Goal: Transaction & Acquisition: Book appointment/travel/reservation

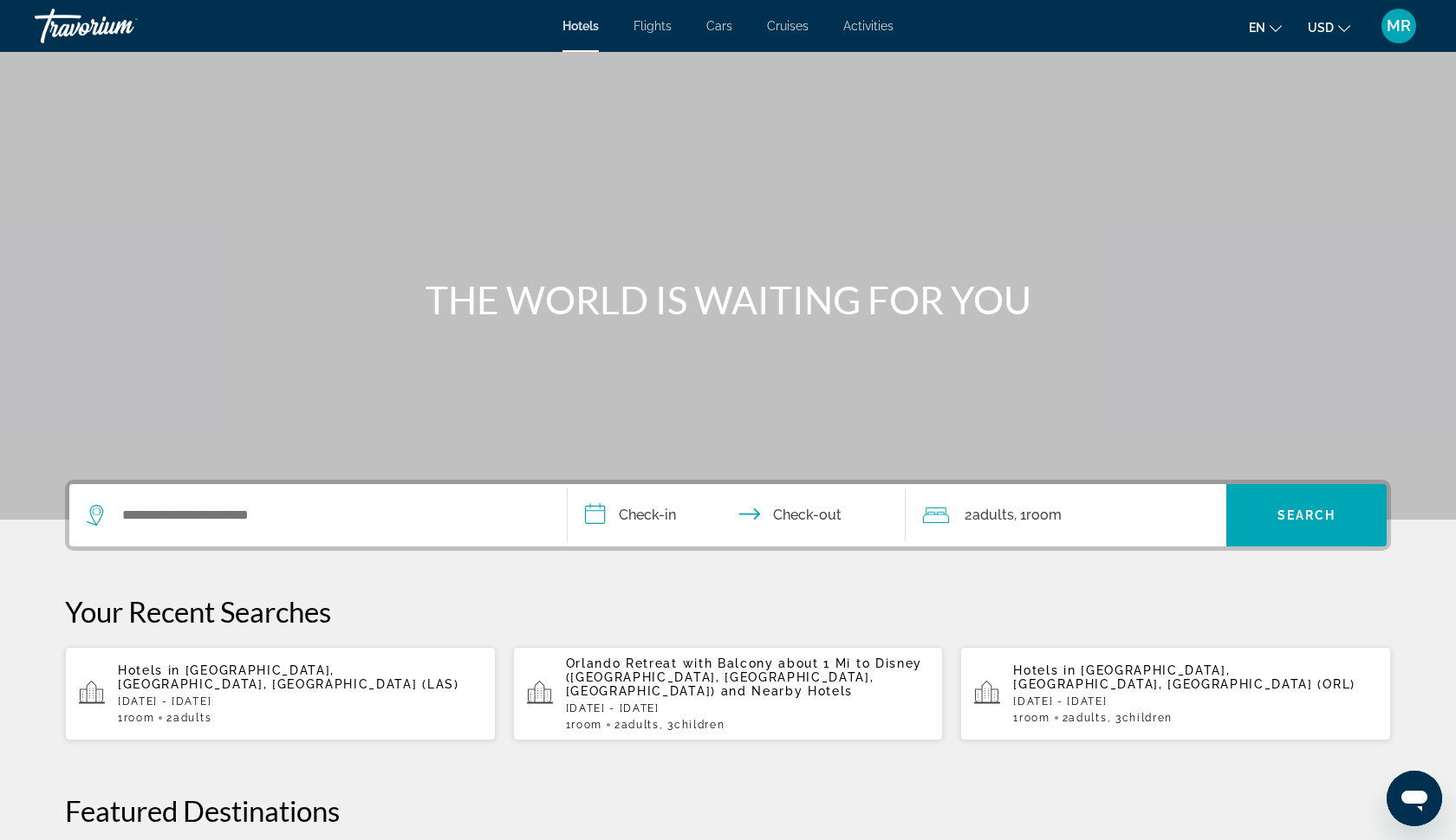
click at [347, 529] on div "Search widget" at bounding box center [318, 516] width 462 height 63
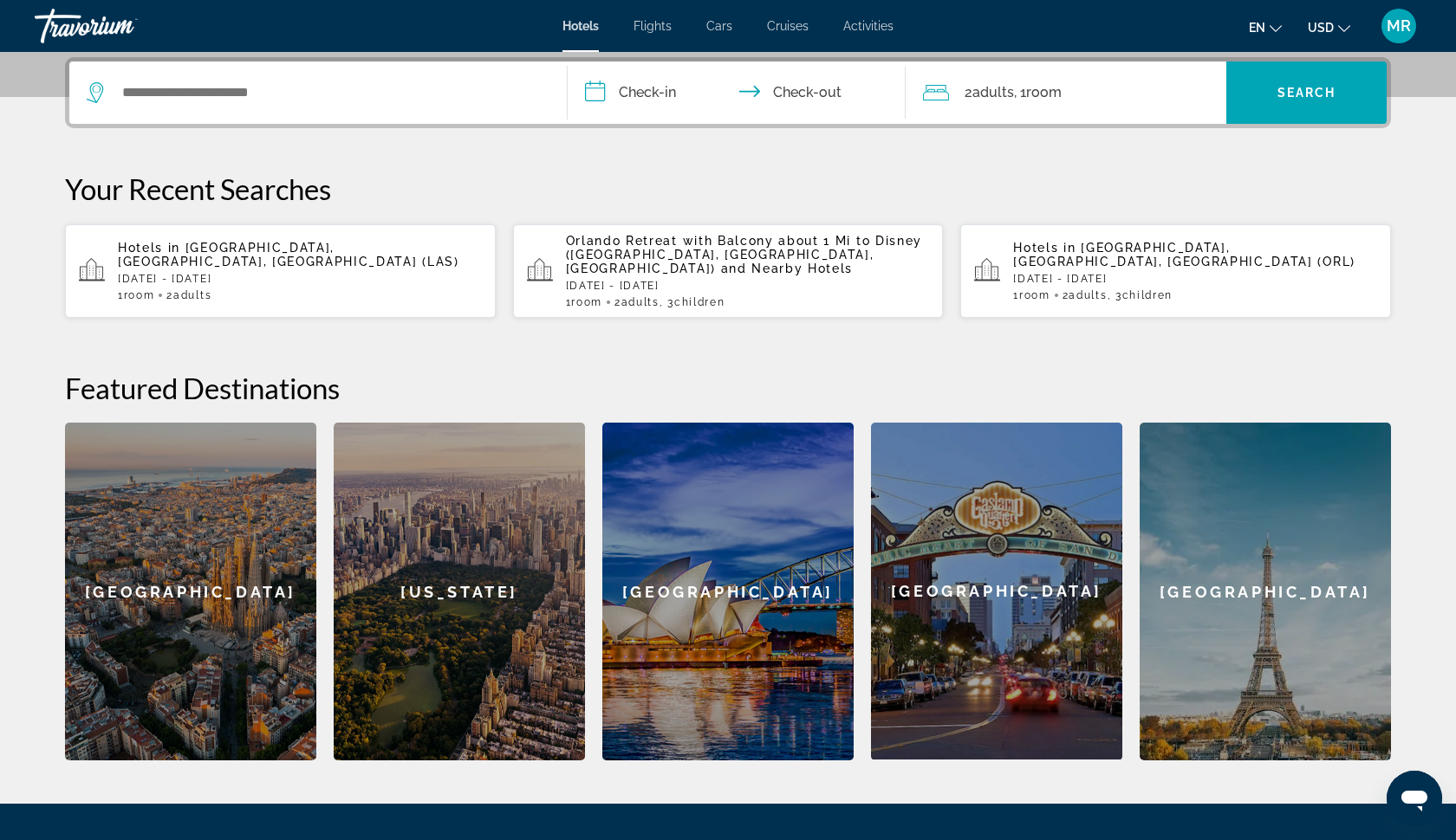
scroll to position [423, 0]
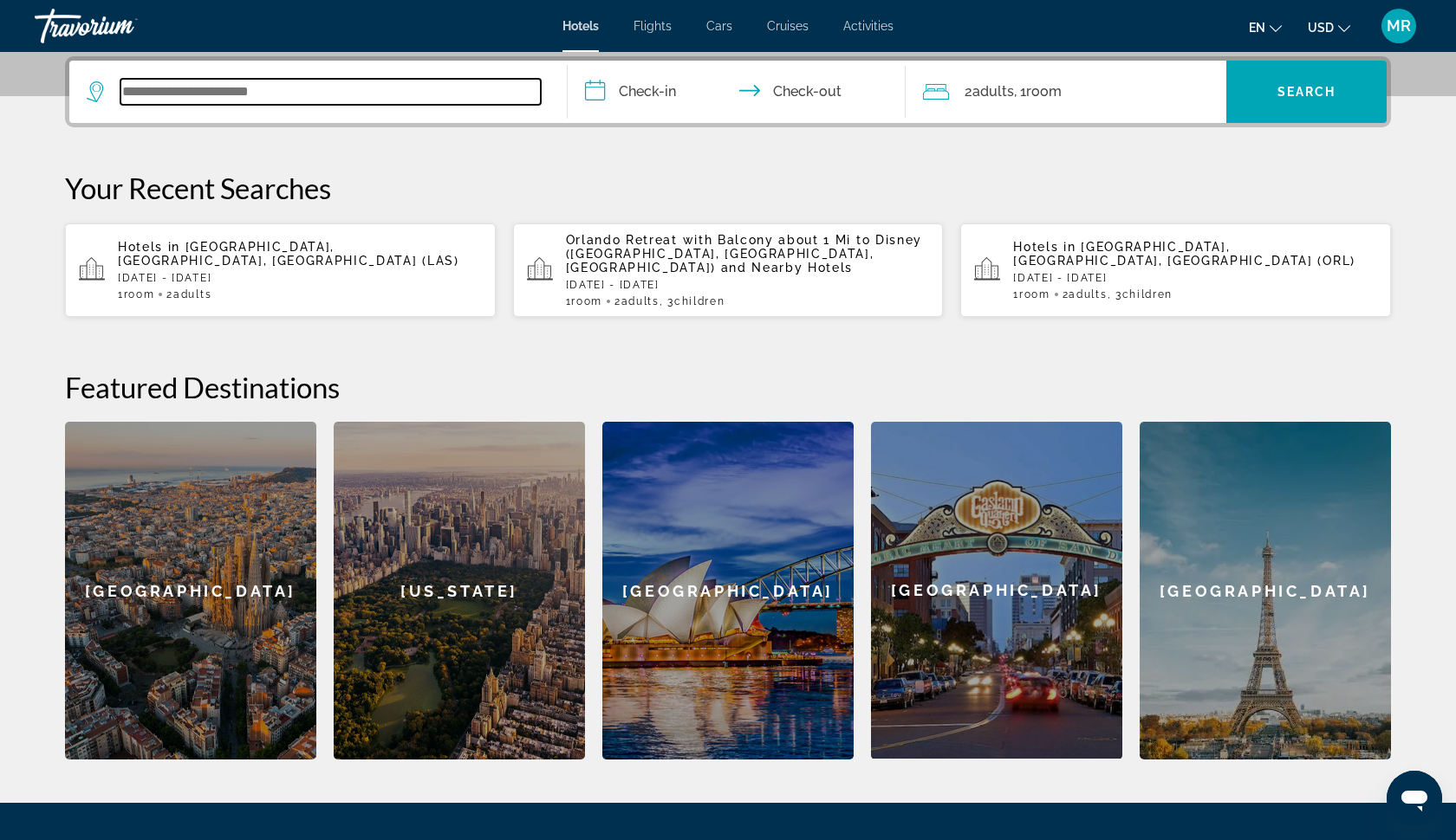
click at [286, 90] on input "Search widget" at bounding box center [331, 91] width 421 height 26
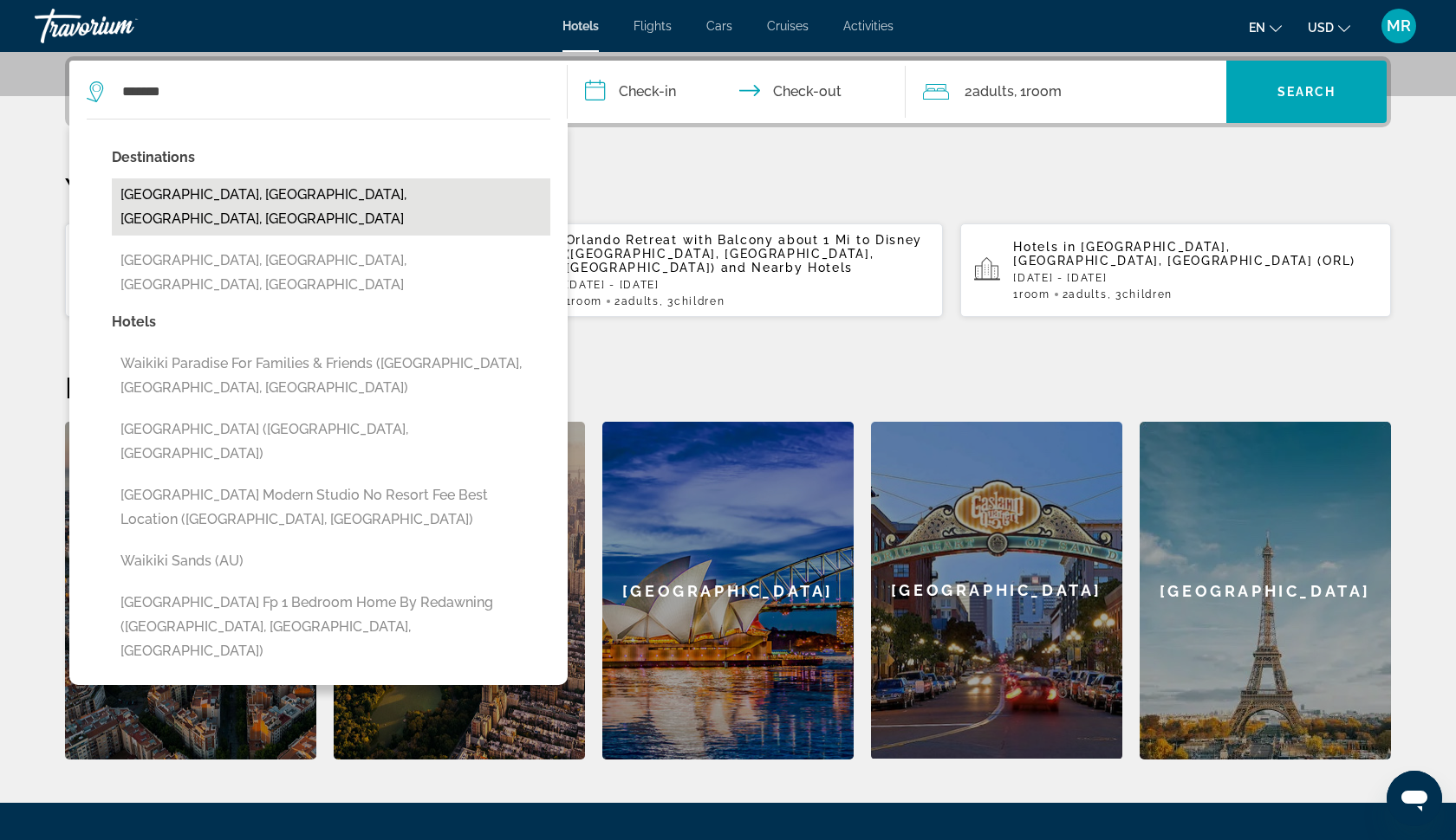
drag, startPoint x: 286, startPoint y: 90, endPoint x: 294, endPoint y: 195, distance: 105.3
click at [294, 195] on button "[GEOGRAPHIC_DATA], [GEOGRAPHIC_DATA], [GEOGRAPHIC_DATA], [GEOGRAPHIC_DATA]" at bounding box center [330, 207] width 439 height 57
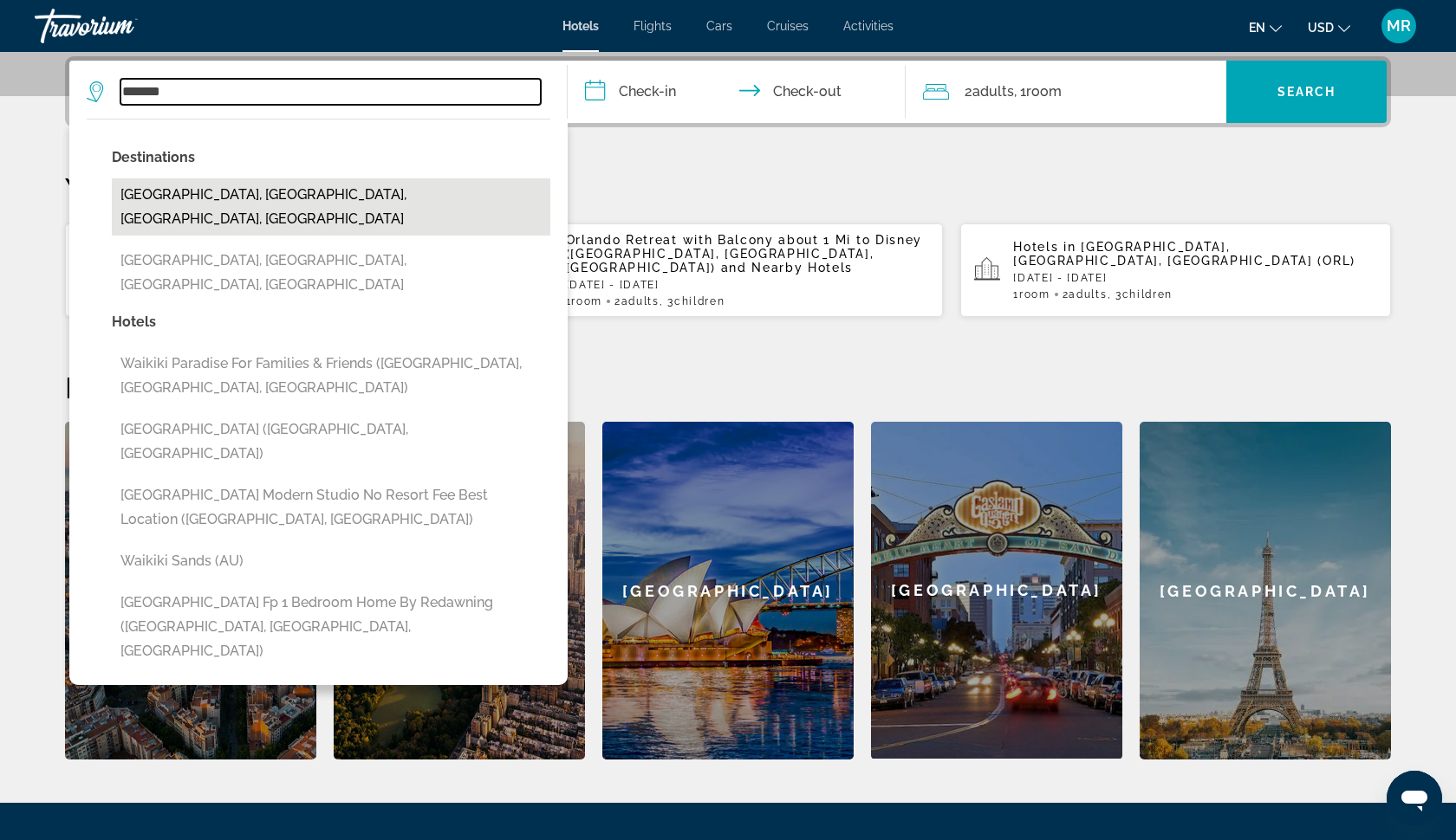
type input "**********"
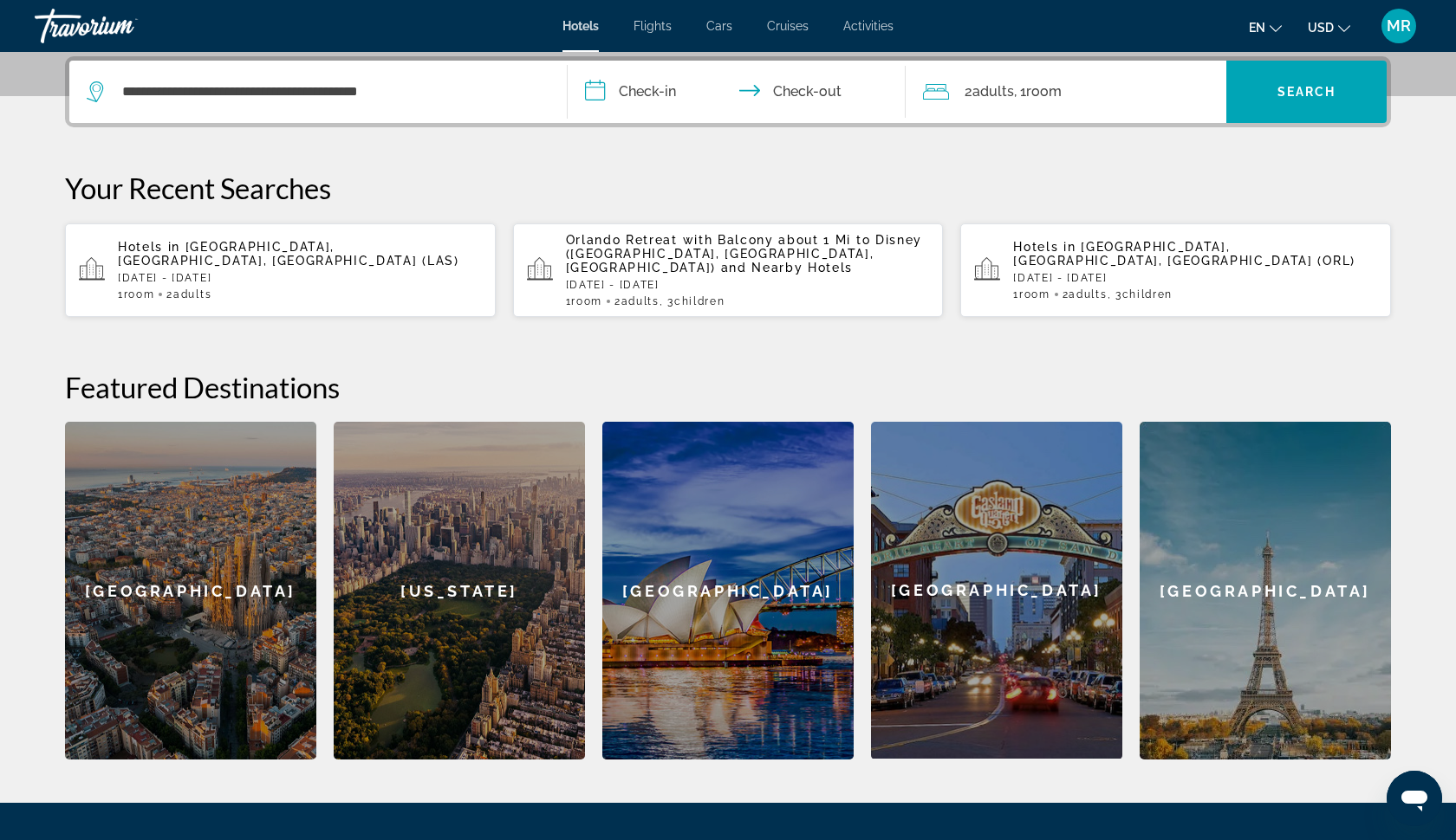
click at [629, 86] on input "**********" at bounding box center [740, 94] width 344 height 68
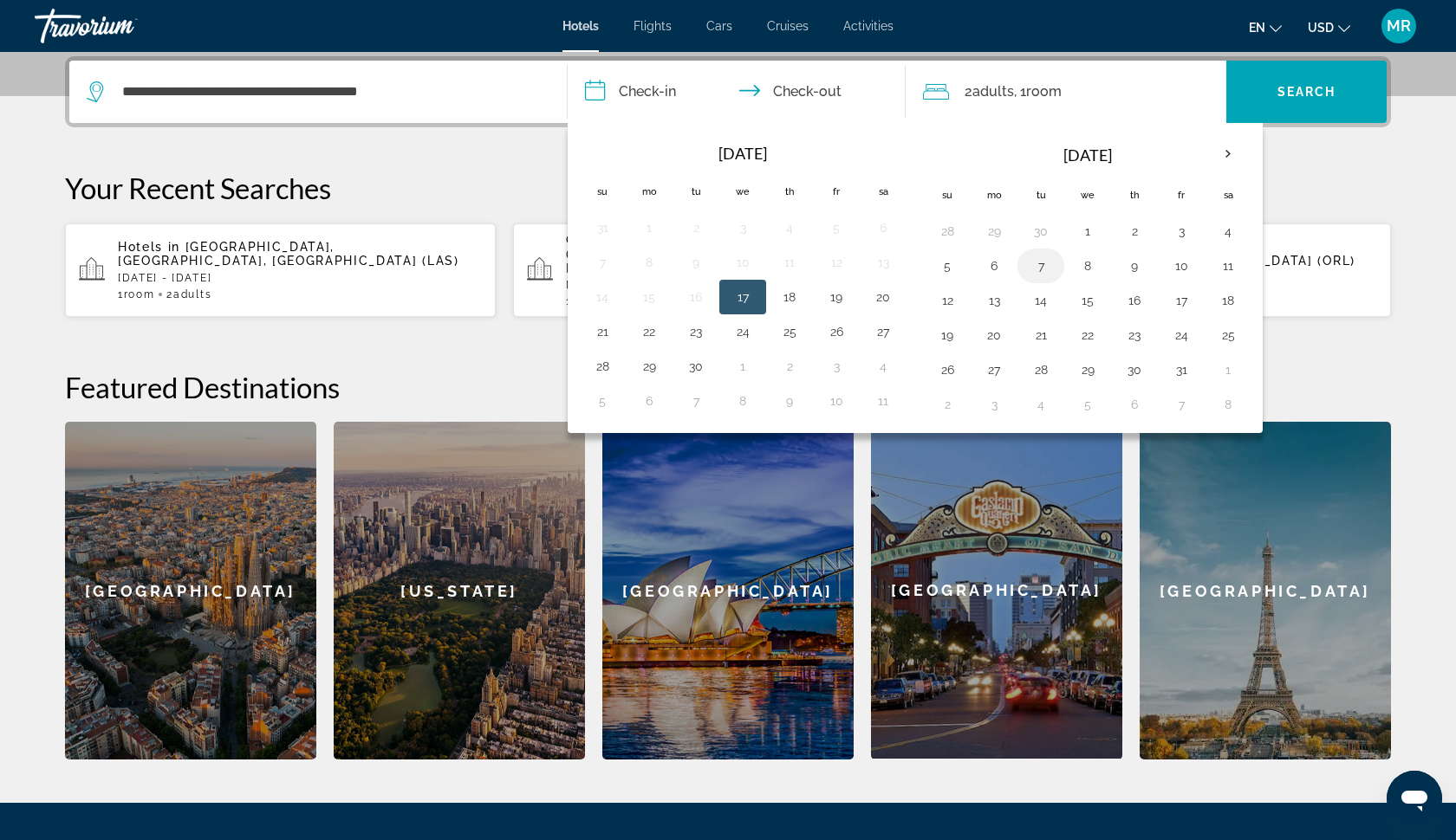
click at [1035, 266] on button "7" at bounding box center [1040, 265] width 28 height 24
click at [1224, 265] on button "11" at bounding box center [1228, 265] width 28 height 24
type input "**********"
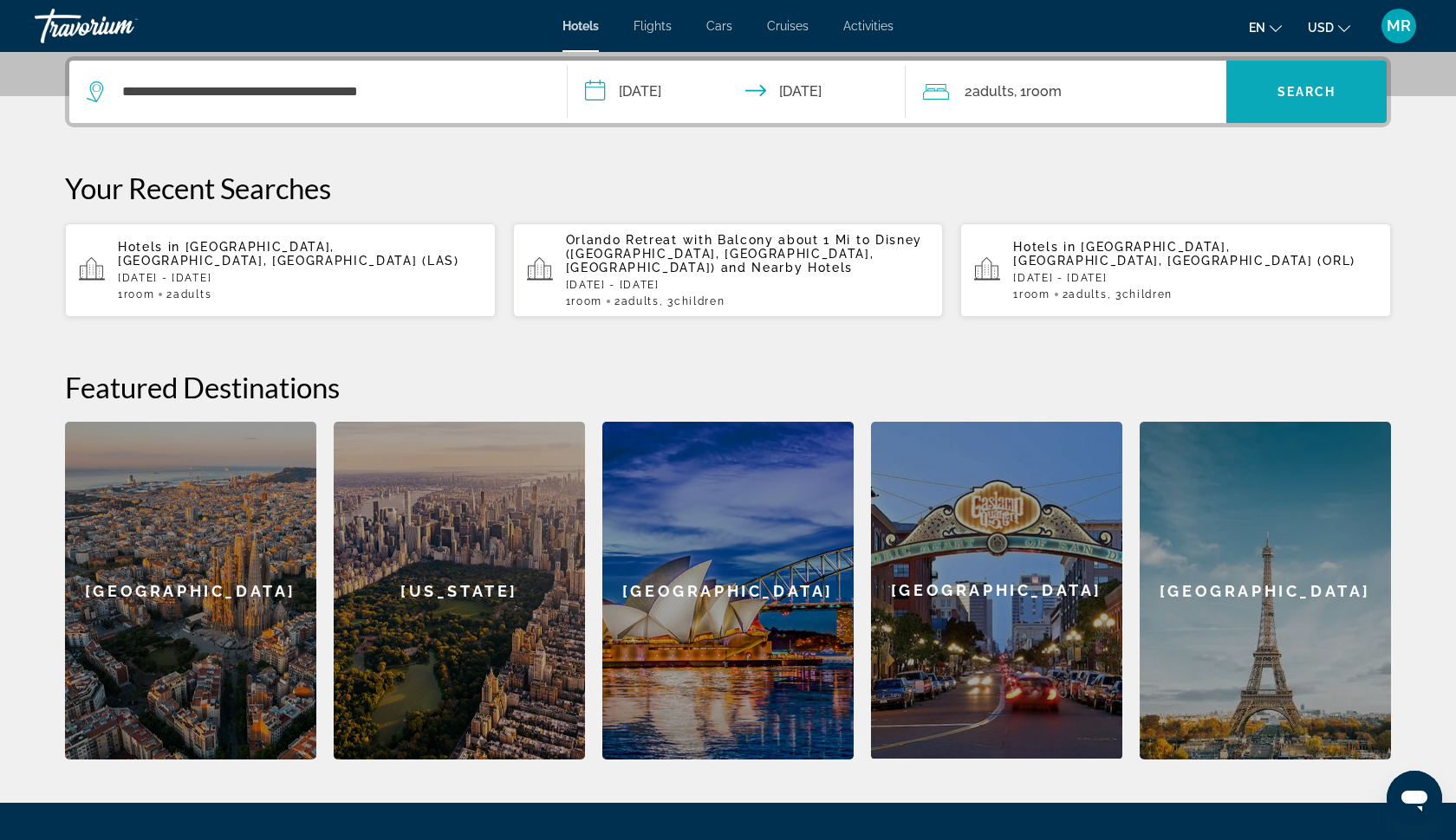
click at [1291, 94] on span "Search" at bounding box center [1307, 91] width 59 height 14
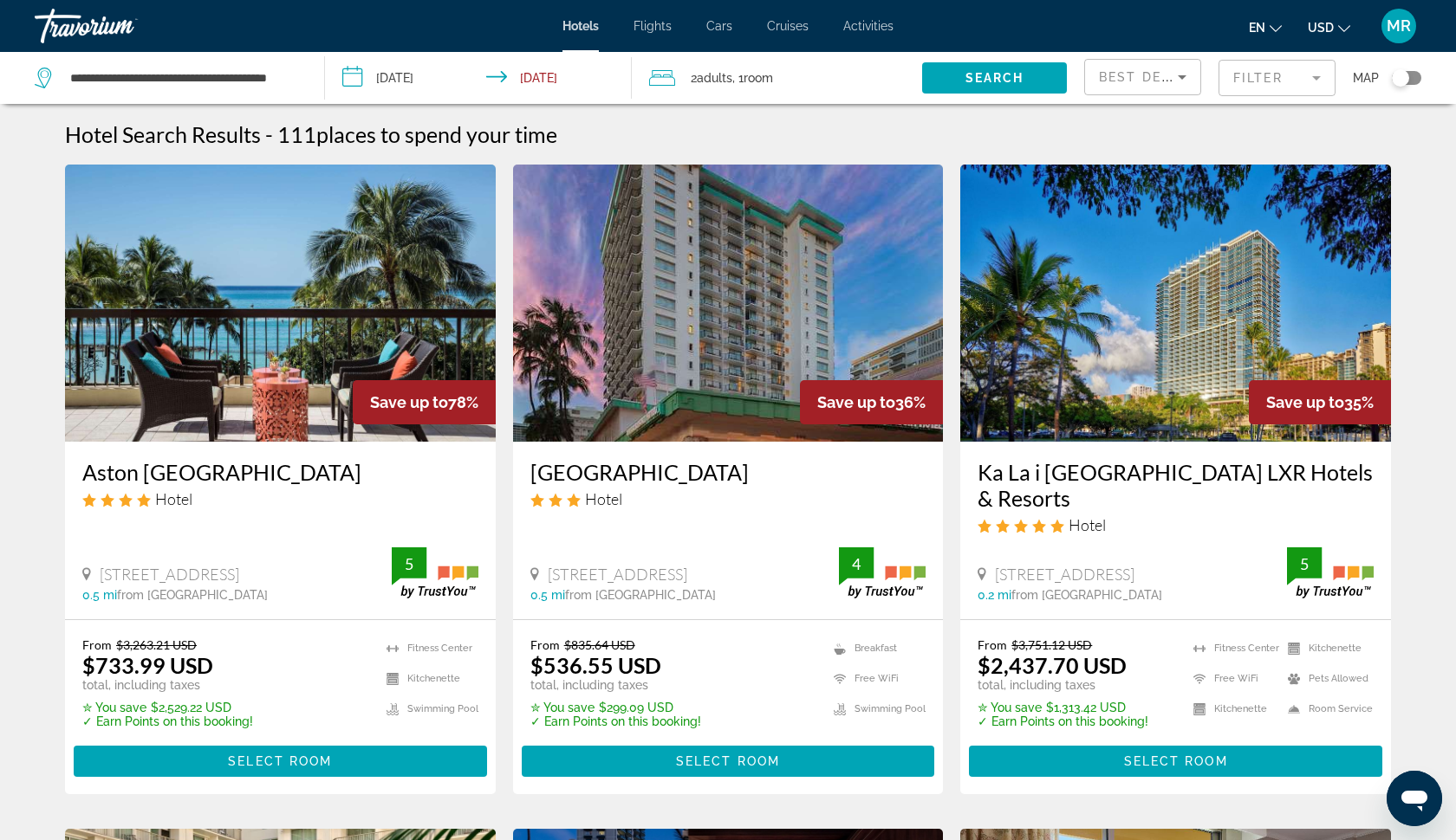
click at [226, 341] on img "Main content" at bounding box center [280, 303] width 431 height 277
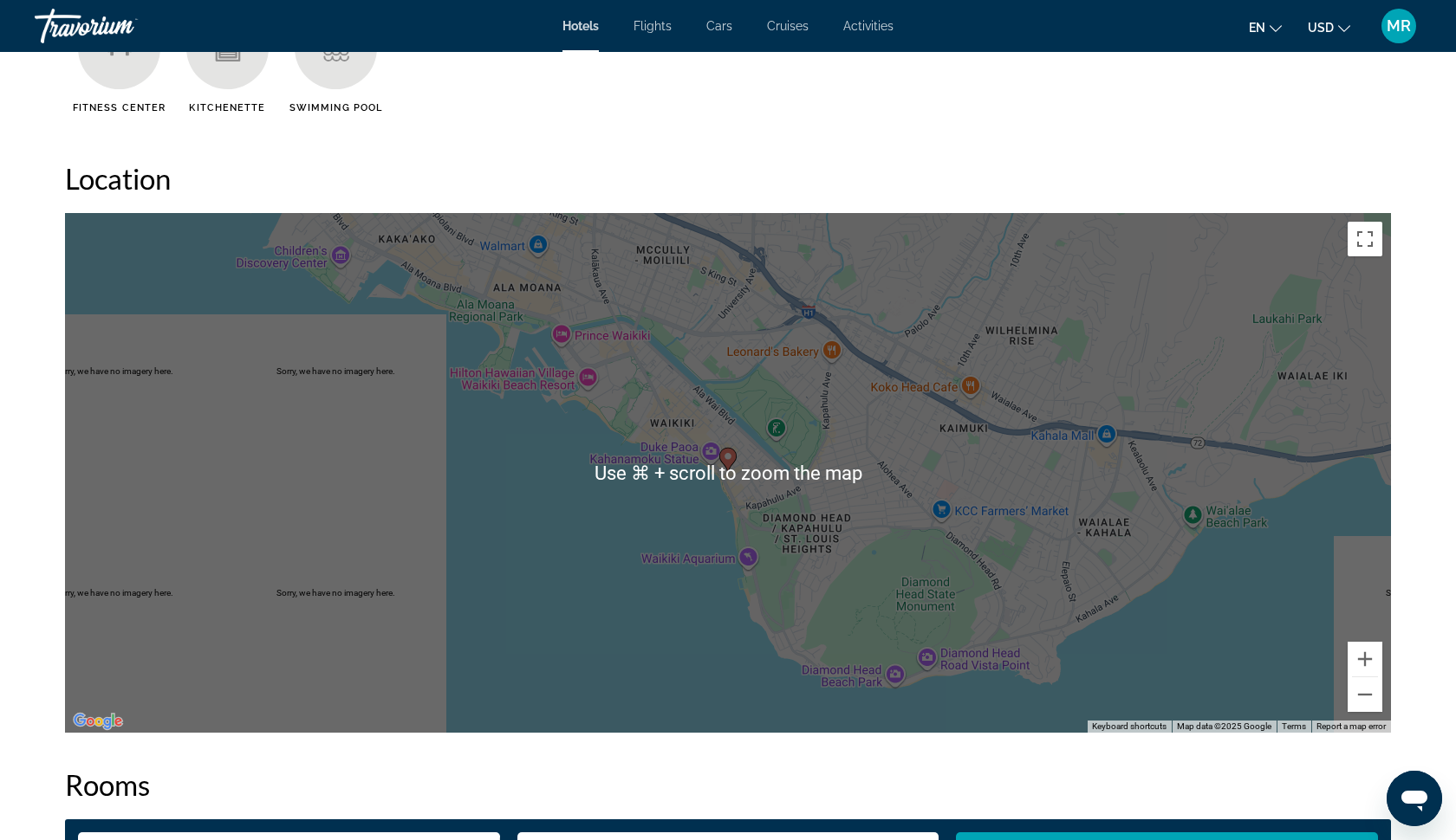
scroll to position [1531, 0]
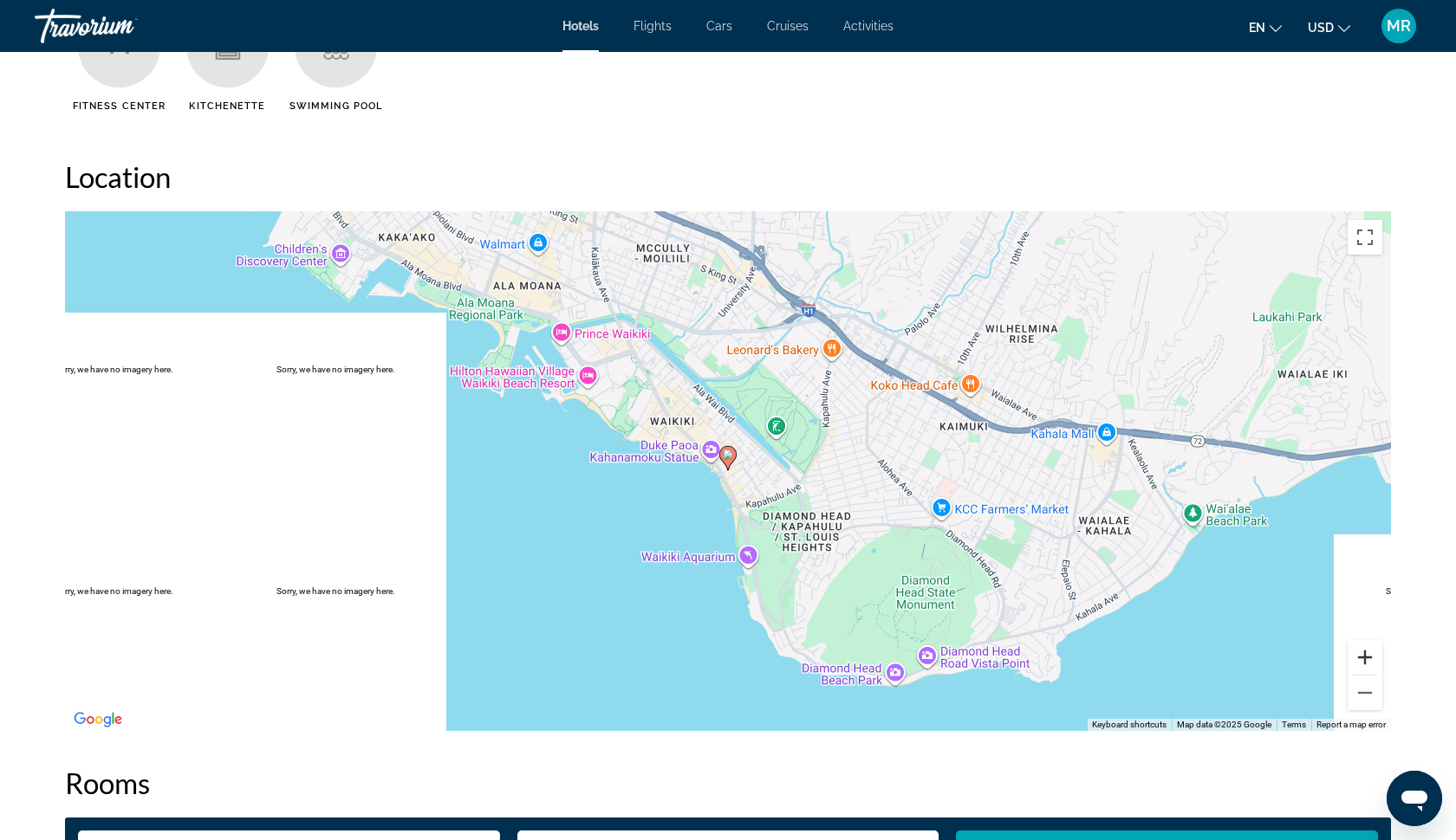
click at [1367, 659] on button "Zoom in" at bounding box center [1365, 657] width 34 height 34
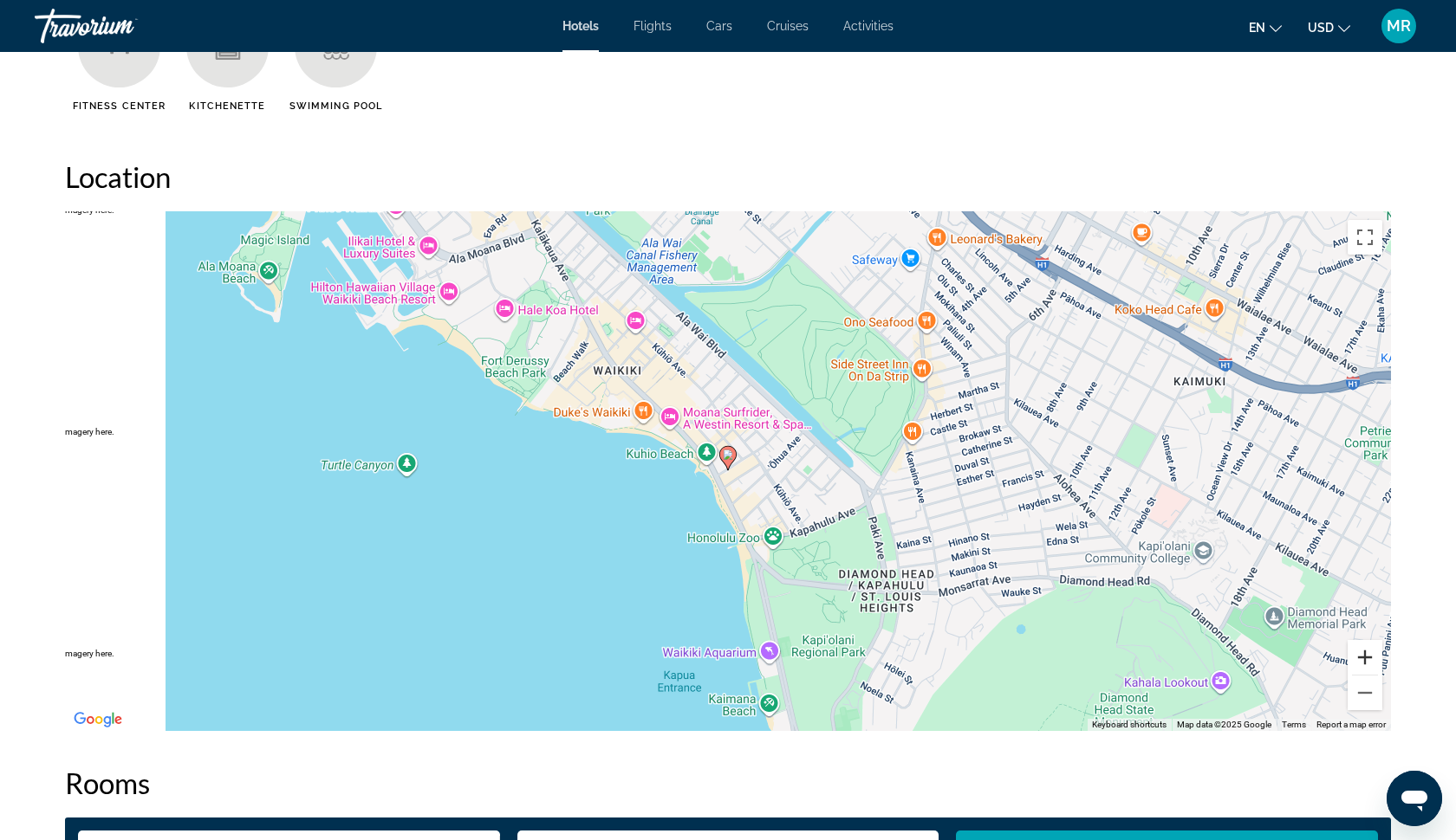
click at [1367, 659] on button "Zoom in" at bounding box center [1365, 657] width 34 height 34
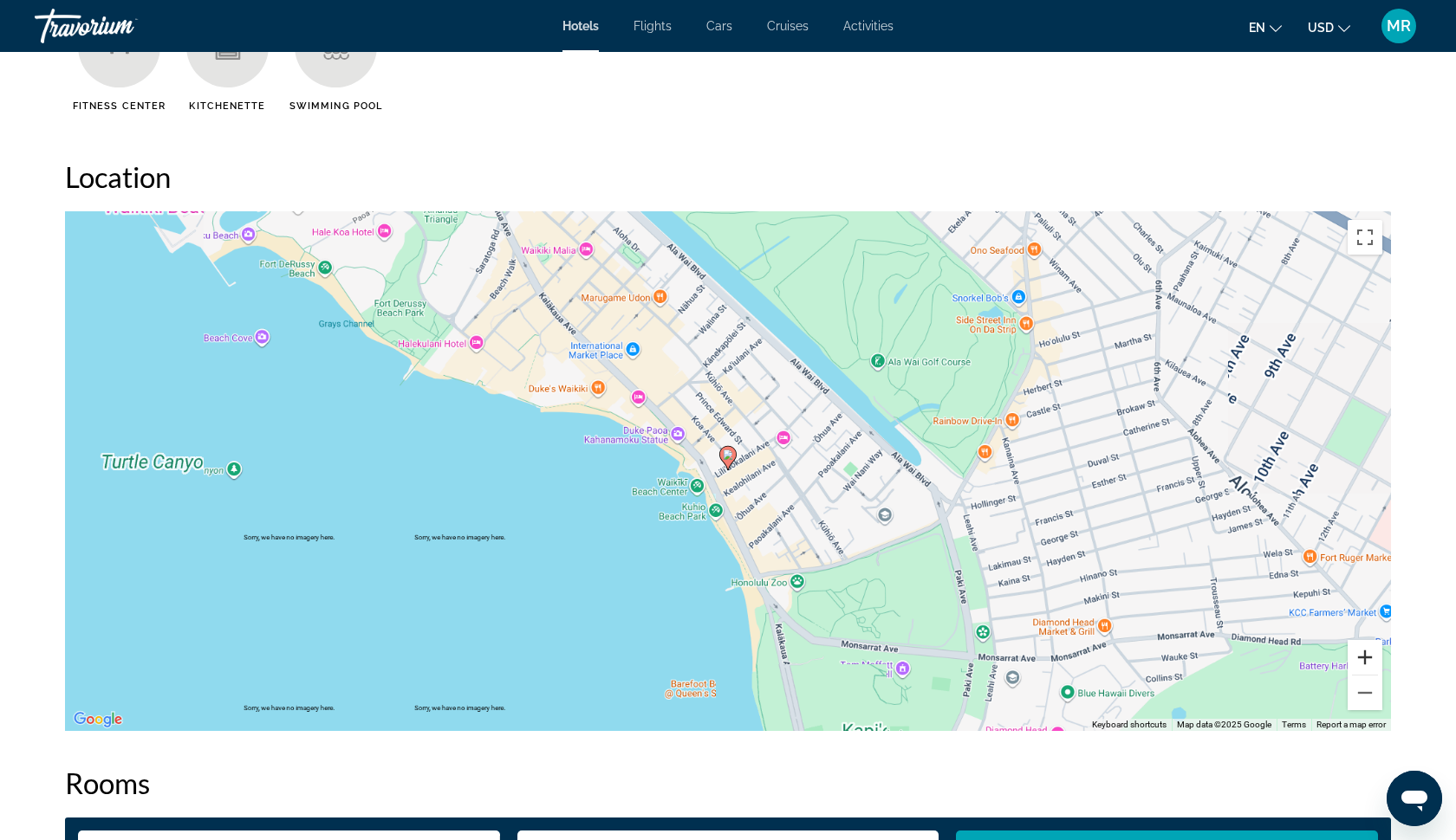
click at [1367, 659] on button "Zoom in" at bounding box center [1365, 657] width 34 height 34
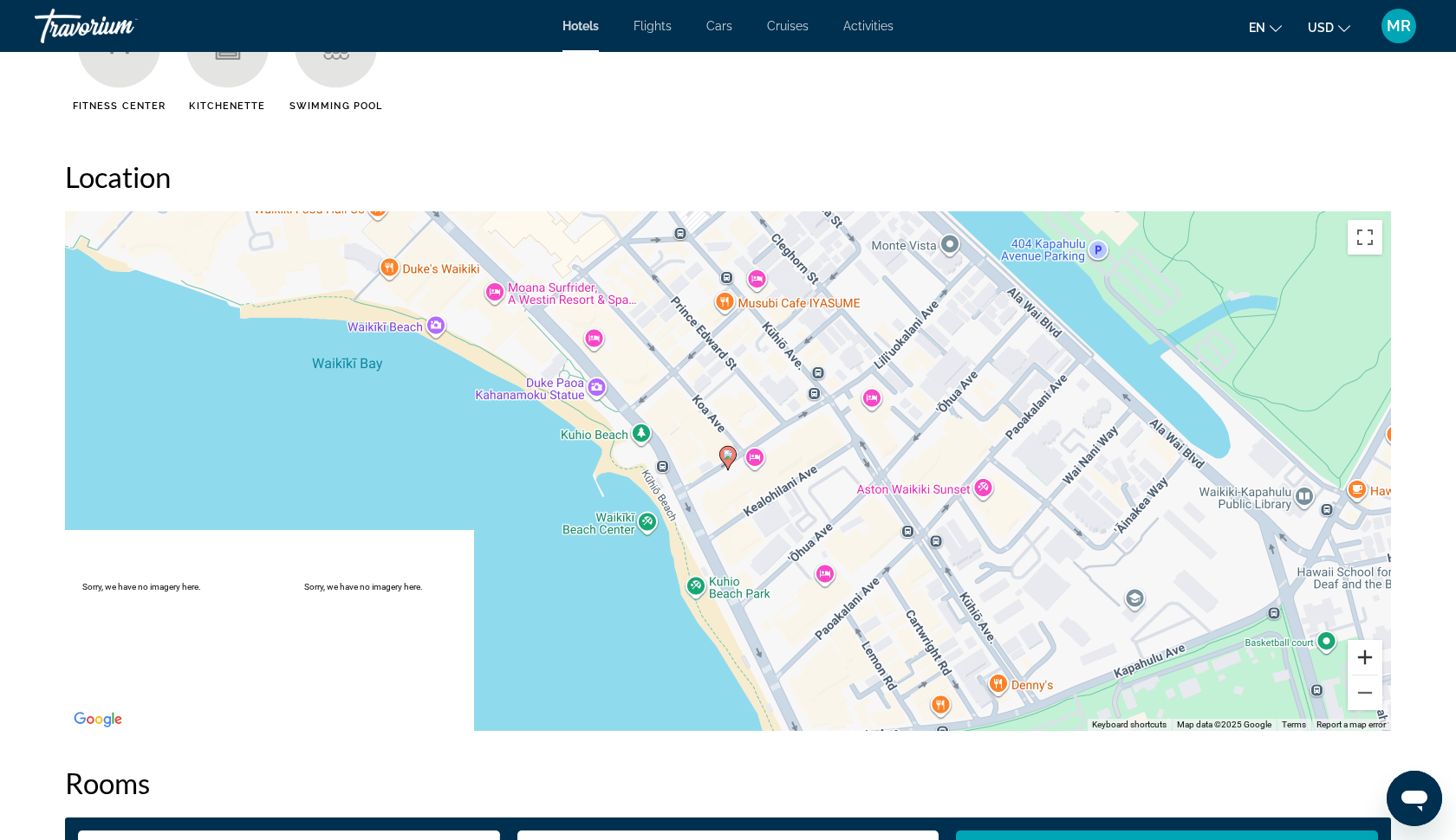
click at [1367, 658] on button "Zoom in" at bounding box center [1365, 657] width 34 height 34
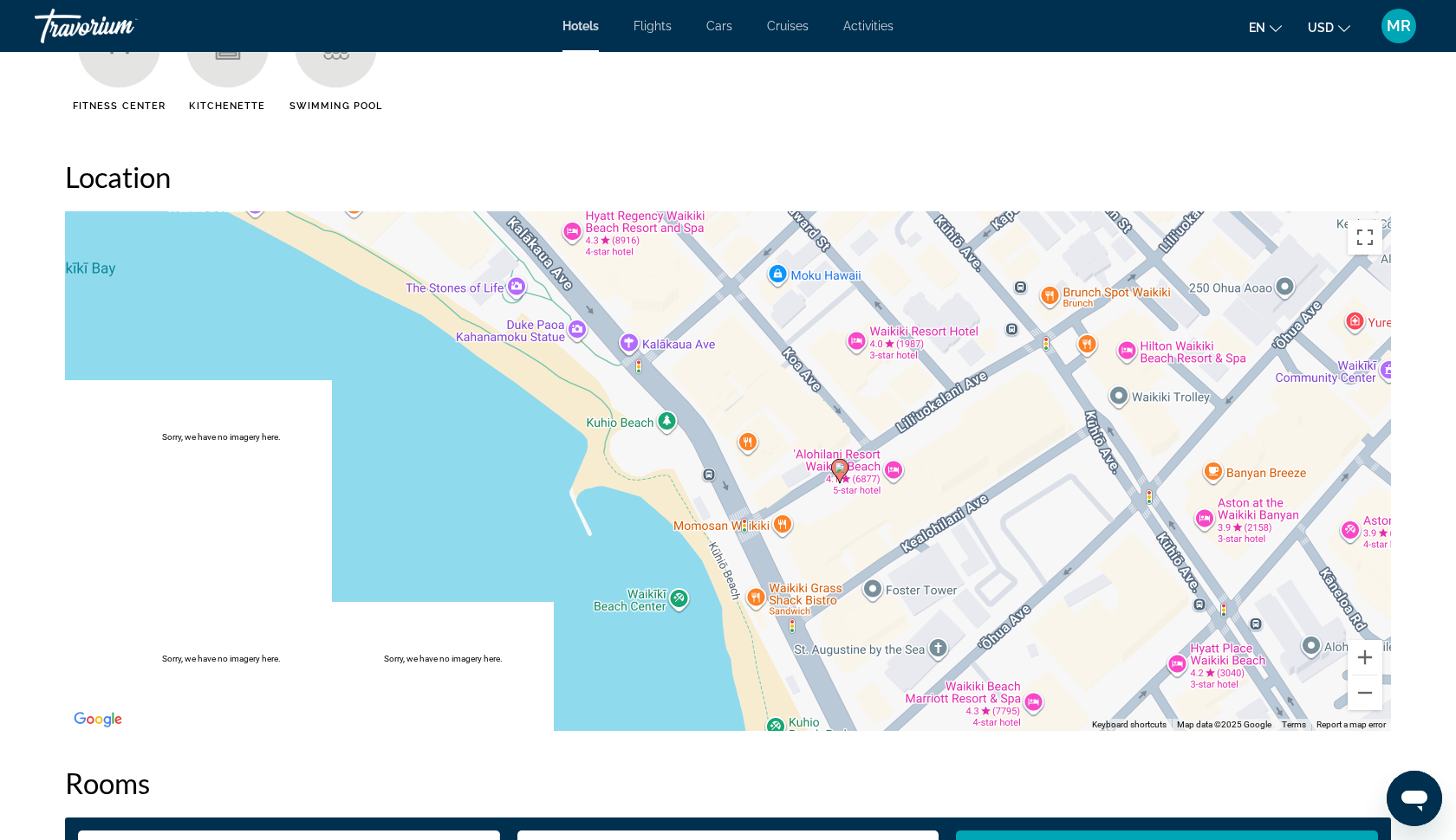
drag, startPoint x: 931, startPoint y: 529, endPoint x: 1073, endPoint y: 627, distance: 172.5
click at [1066, 591] on div "To activate drag with keyboard, press Alt + Enter. Once in keyboard drag state,…" at bounding box center [727, 471] width 1326 height 519
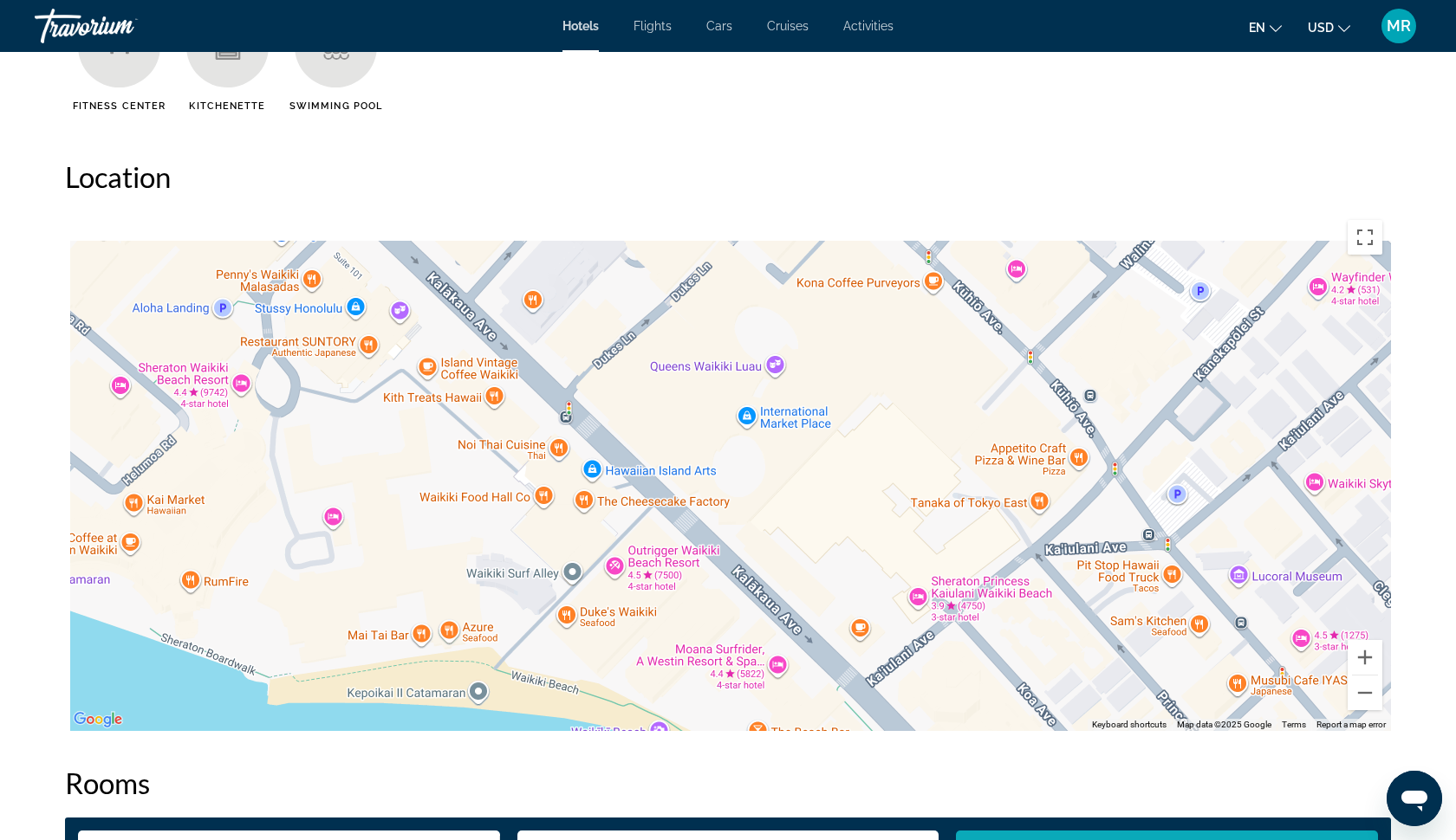
drag, startPoint x: 733, startPoint y: 403, endPoint x: 1107, endPoint y: 839, distance: 574.4
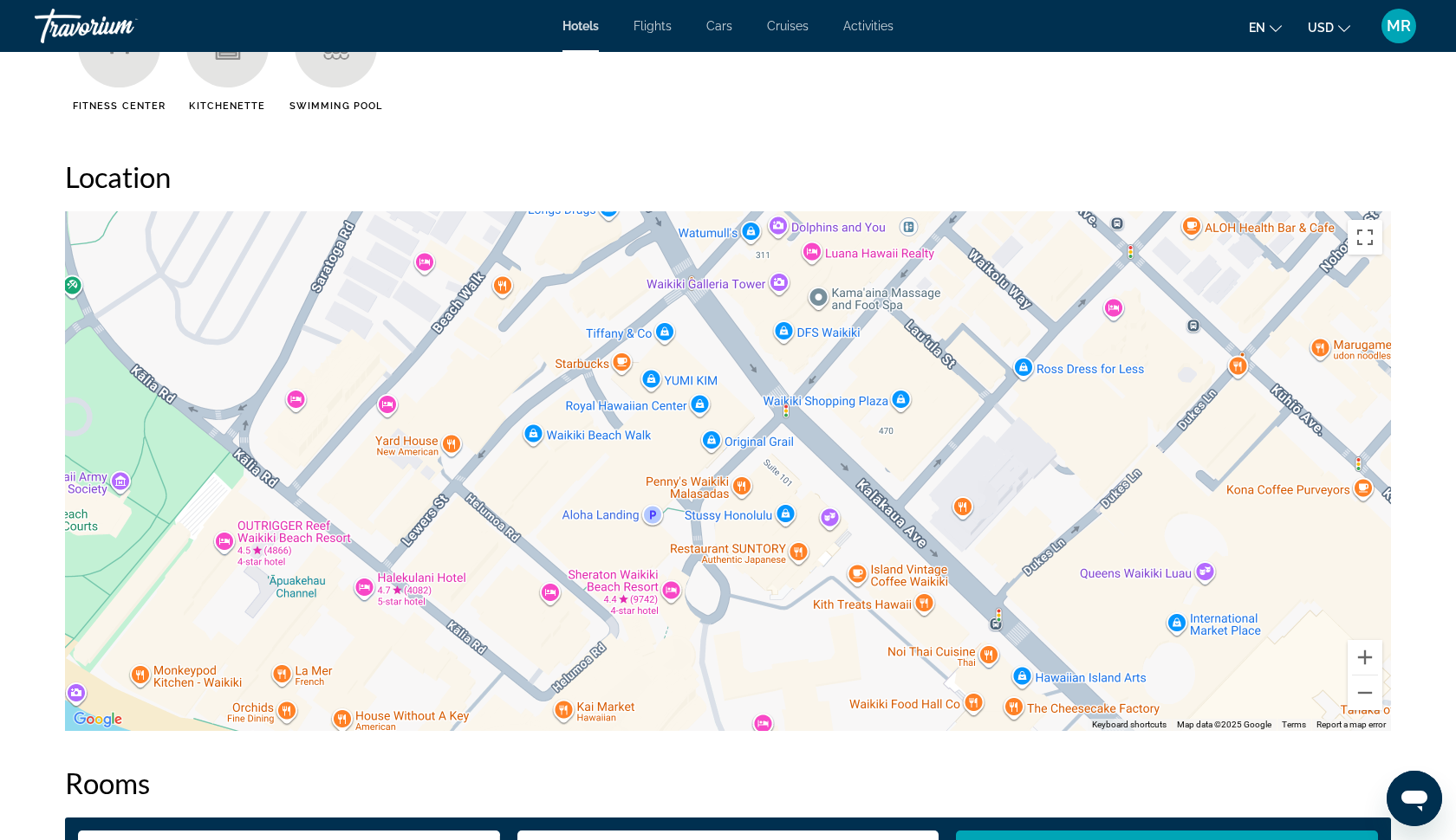
drag, startPoint x: 705, startPoint y: 335, endPoint x: 1125, endPoint y: 539, distance: 466.9
click at [1125, 539] on div "Main content" at bounding box center [727, 471] width 1326 height 519
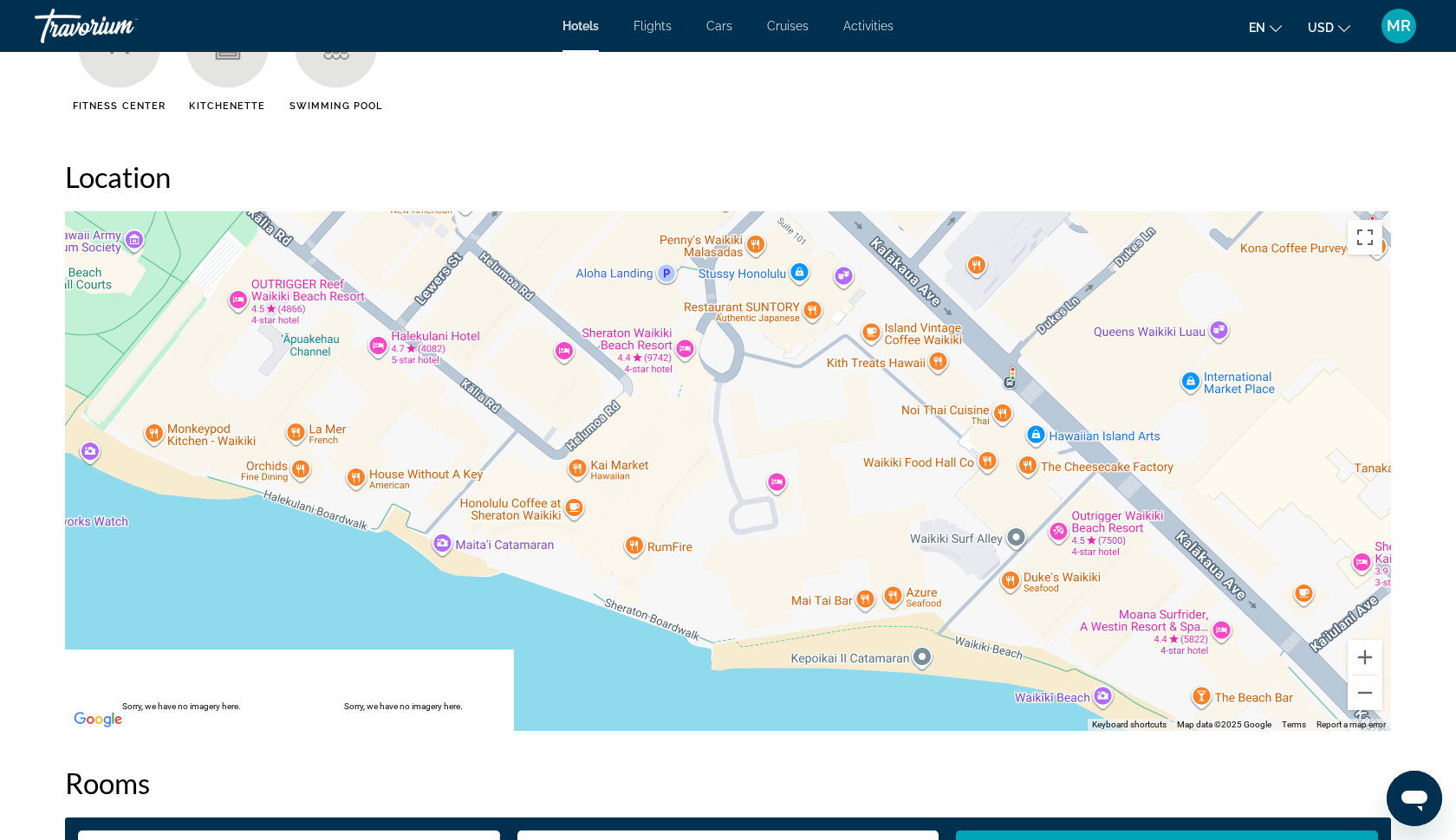
drag, startPoint x: 840, startPoint y: 581, endPoint x: 855, endPoint y: 338, distance: 243.5
click at [855, 338] on div "Main content" at bounding box center [727, 471] width 1326 height 519
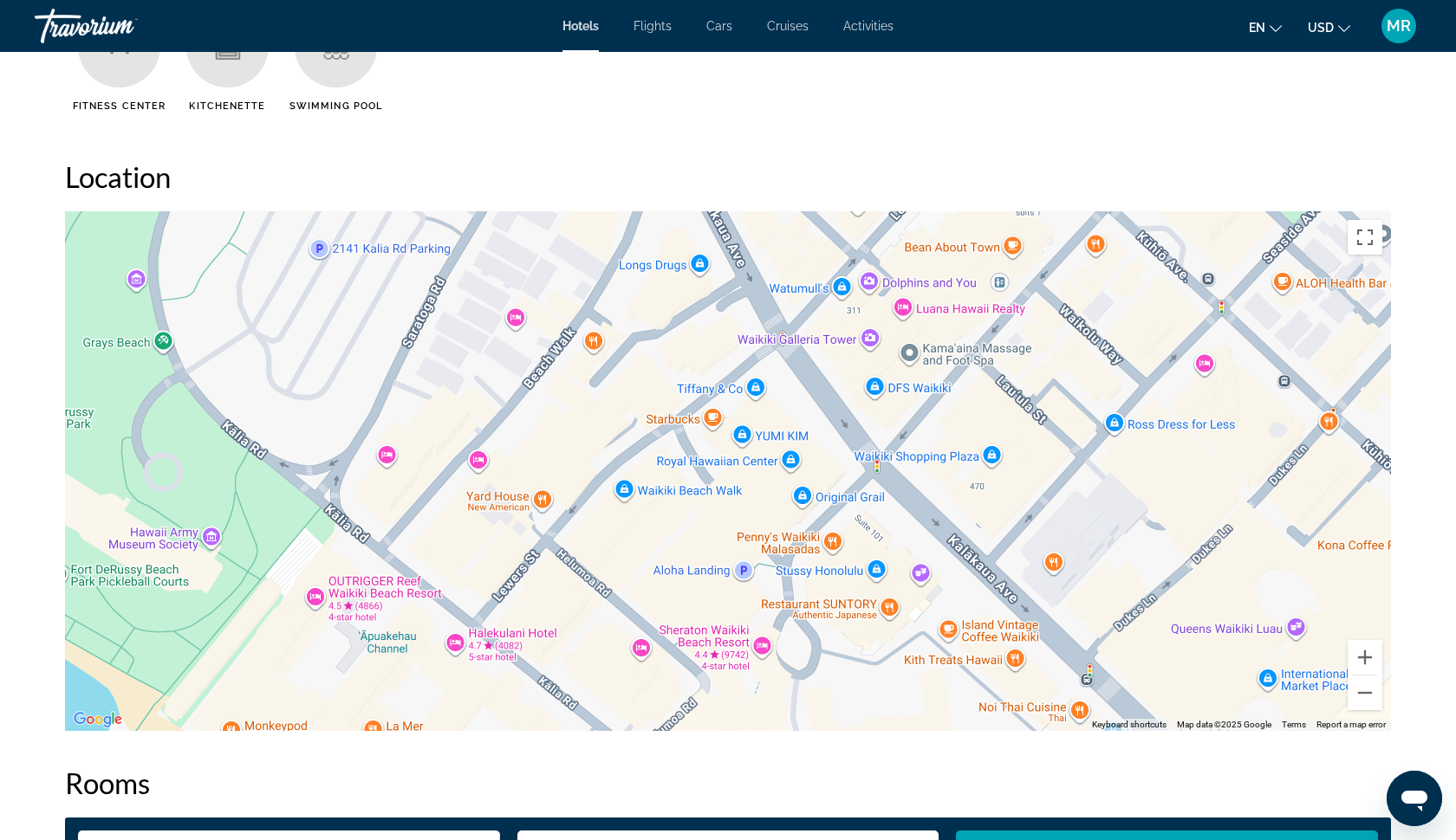
drag, startPoint x: 407, startPoint y: 409, endPoint x: 491, endPoint y: 710, distance: 312.5
click at [491, 710] on div "Main content" at bounding box center [727, 471] width 1326 height 519
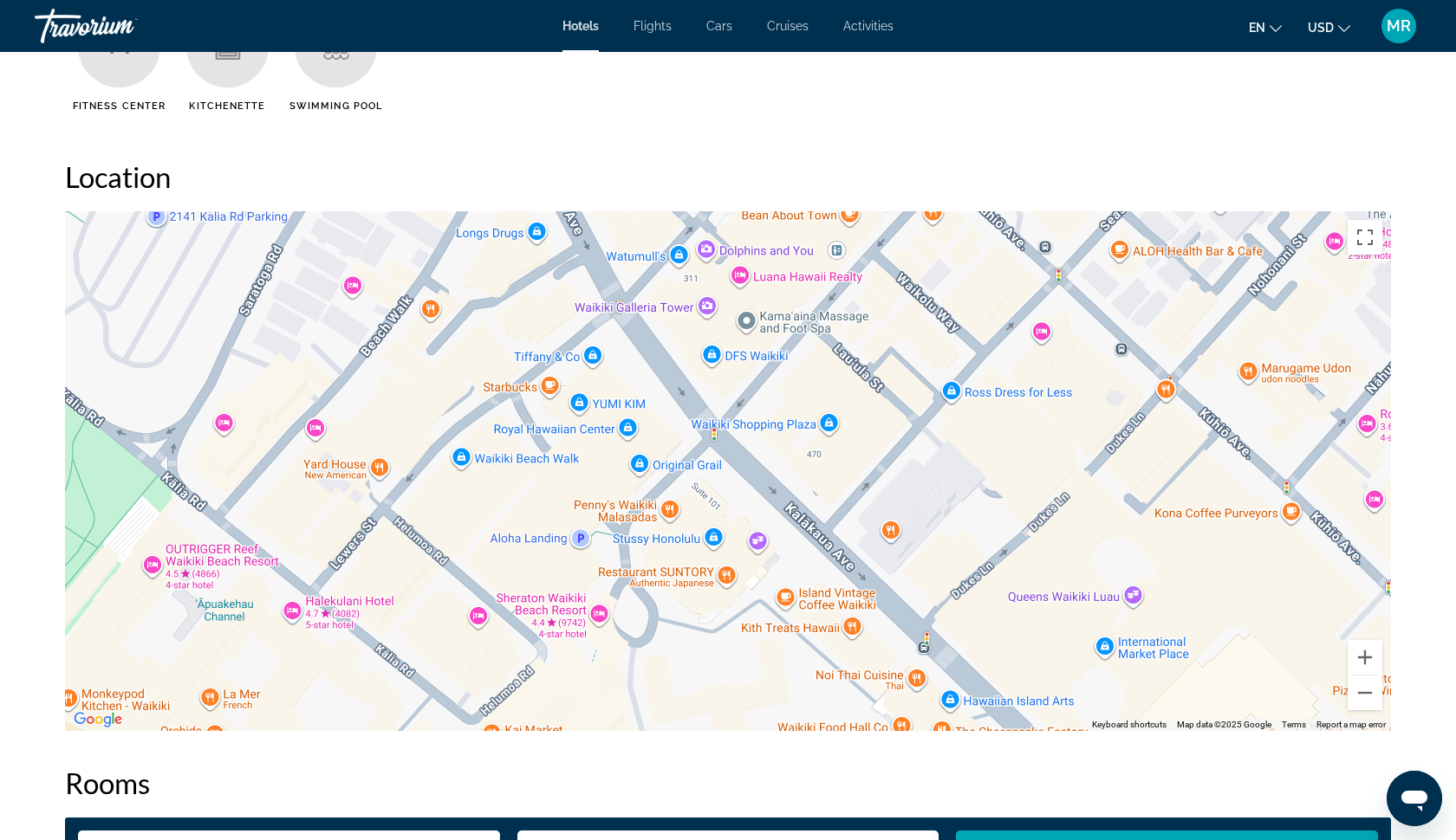
drag, startPoint x: 767, startPoint y: 530, endPoint x: 593, endPoint y: 492, distance: 178.1
click at [593, 492] on div "Main content" at bounding box center [727, 471] width 1326 height 519
